Goal: Obtain resource: Download file/media

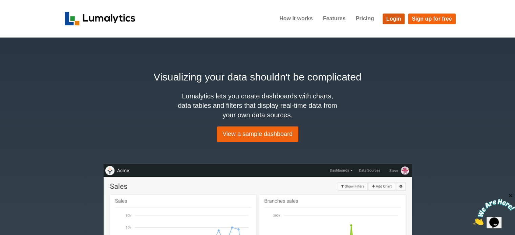
click at [393, 20] on link "Login" at bounding box center [393, 19] width 22 height 11
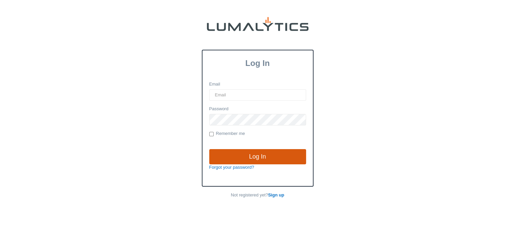
type input "[EMAIL_ADDRESS][DOMAIN_NAME]"
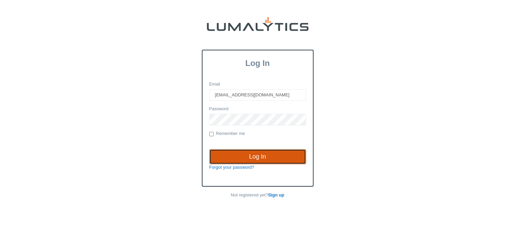
click at [260, 153] on input "Log In" at bounding box center [257, 157] width 97 height 16
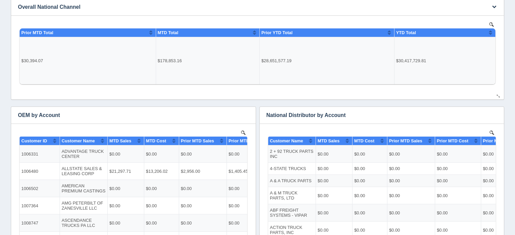
scroll to position [130, 0]
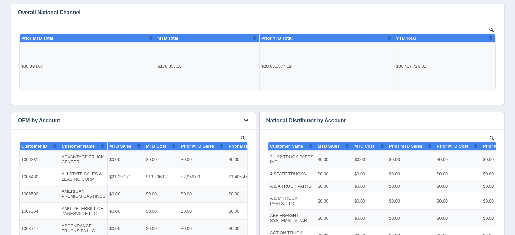
click at [245, 119] on icon "button" at bounding box center [246, 120] width 4 height 4
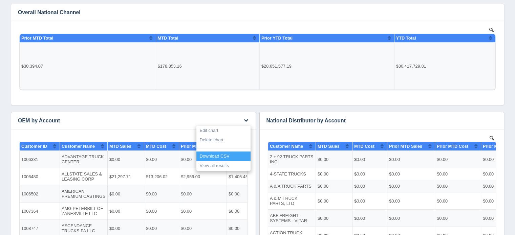
scroll to position [198, 0]
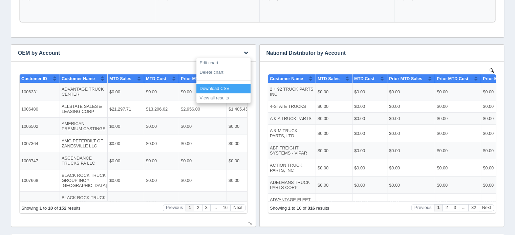
click at [213, 87] on link "Download CSV" at bounding box center [223, 89] width 54 height 10
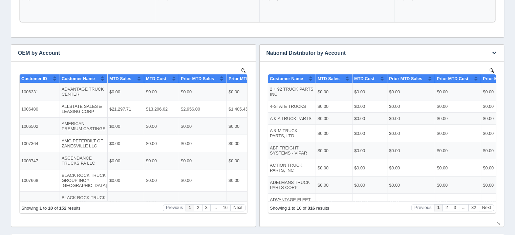
click at [371, 53] on h3 "National Distributor by Account" at bounding box center [372, 53] width 224 height 17
click at [495, 51] on icon "button" at bounding box center [494, 52] width 4 height 4
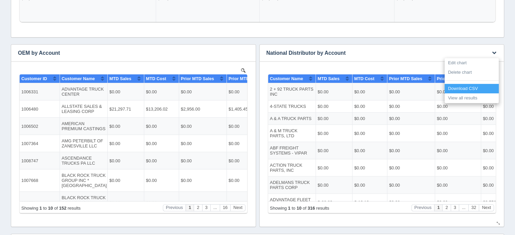
click at [460, 86] on link "Download CSV" at bounding box center [471, 89] width 54 height 10
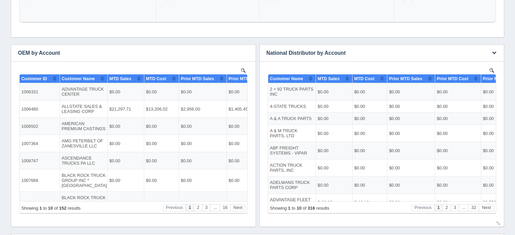
click at [407, 147] on td "$0.00" at bounding box center [411, 150] width 48 height 17
click at [415, 155] on td "$0.00" at bounding box center [411, 150] width 48 height 17
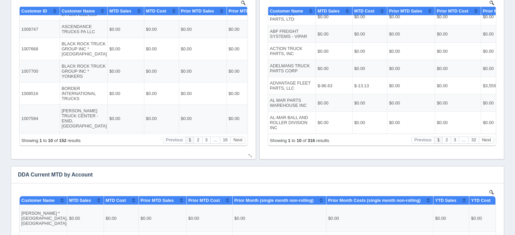
scroll to position [367, 0]
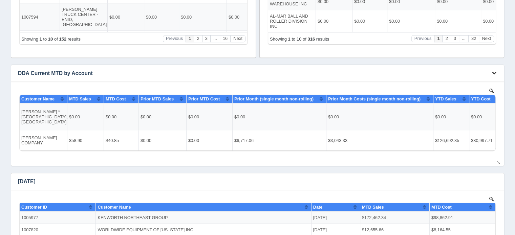
click at [494, 73] on icon "button" at bounding box center [494, 73] width 4 height 4
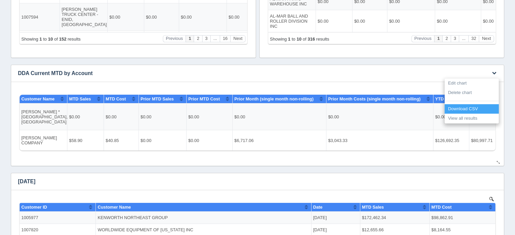
click at [463, 108] on link "Download CSV" at bounding box center [471, 109] width 54 height 10
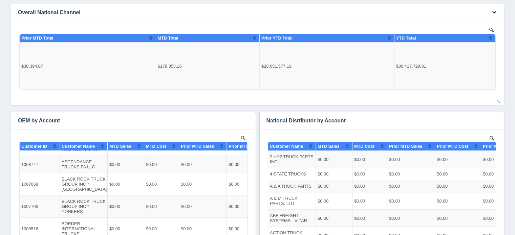
scroll to position [0, 0]
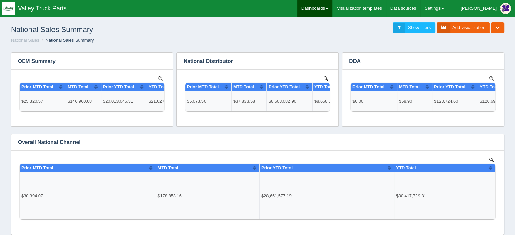
click at [332, 6] on link "Dashboards" at bounding box center [314, 8] width 35 height 17
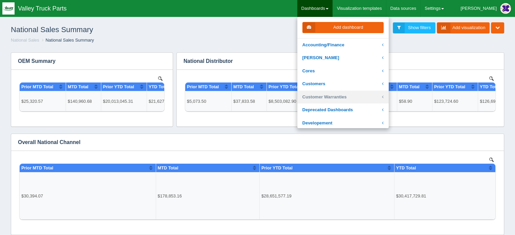
click at [348, 96] on link "Customer Warranties" at bounding box center [342, 97] width 91 height 13
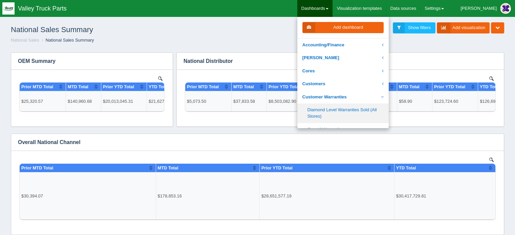
click at [344, 110] on link "Diamond Level Warranties Sold (All Stores)" at bounding box center [342, 113] width 91 height 19
